Goal: Task Accomplishment & Management: Complete application form

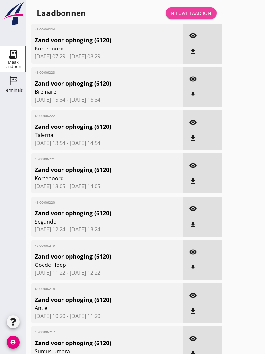
click at [196, 17] on div "Nieuwe laadbon" at bounding box center [191, 13] width 41 height 7
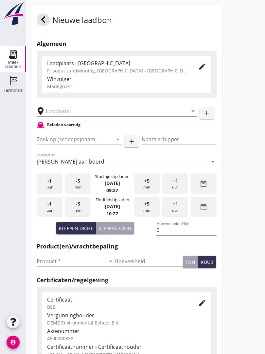
click at [72, 113] on input "text" at bounding box center [112, 111] width 133 height 10
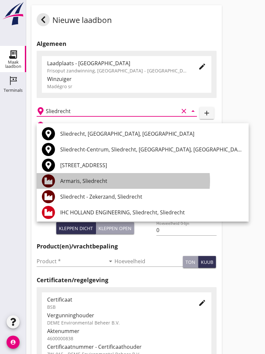
click at [95, 178] on div "Armaris, Sliedrecht" at bounding box center [151, 181] width 183 height 8
type input "Armaris, Sliedrecht"
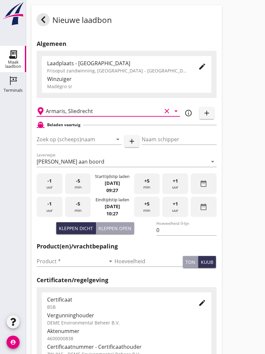
click at [78, 144] on input "Zoek op (scheeps)naam" at bounding box center [70, 139] width 67 height 10
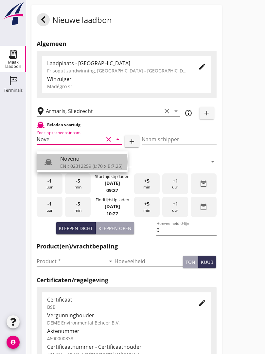
click at [77, 160] on div "Noveno" at bounding box center [91, 159] width 62 height 8
type input "Noveno"
type input "Bas Kuup"
type input "545"
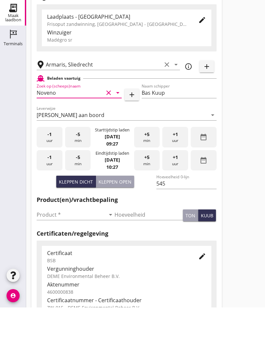
click at [47, 256] on input "Product *" at bounding box center [71, 261] width 69 height 10
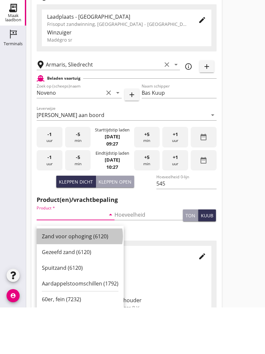
click at [79, 279] on div "Zand voor ophoging (6120)" at bounding box center [80, 283] width 77 height 8
type input "Zand voor ophoging (6120)"
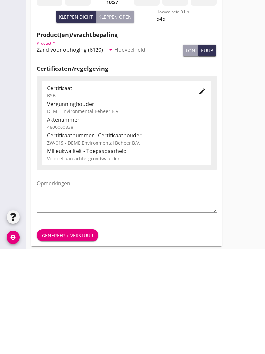
scroll to position [115, 0]
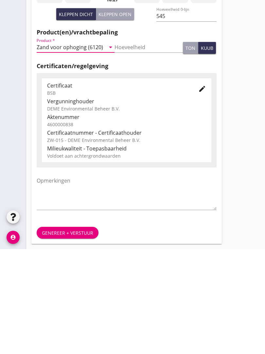
click at [75, 334] on div "Genereer + verstuur" at bounding box center [67, 337] width 51 height 7
